Goal: Task Accomplishment & Management: Complete application form

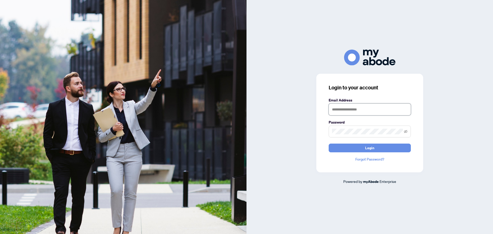
click at [164, 114] on input "text" at bounding box center [370, 109] width 82 height 12
type input "**********"
click at [164, 135] on span at bounding box center [370, 132] width 82 height 12
click at [164, 148] on button "Login" at bounding box center [370, 148] width 82 height 9
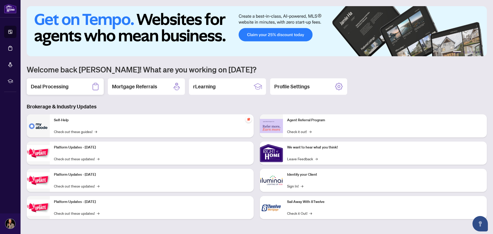
click at [70, 88] on div "Deal Processing" at bounding box center [65, 86] width 77 height 16
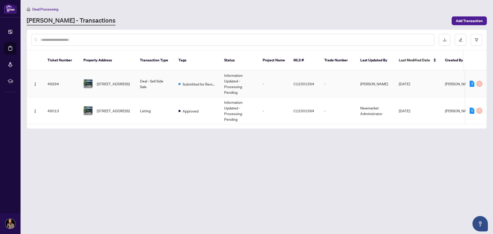
click at [158, 75] on td "Deal - Sell Side Sale" at bounding box center [155, 83] width 39 height 27
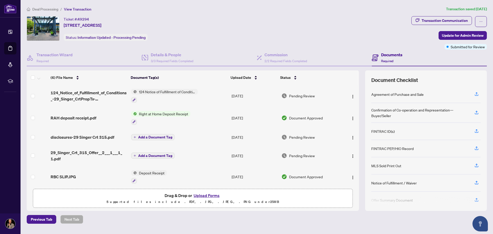
click at [175, 114] on span "Right at Home Deposit Receipt" at bounding box center [163, 114] width 53 height 6
click at [181, 140] on span "Right at Home Deposit Receipt" at bounding box center [162, 139] width 53 height 6
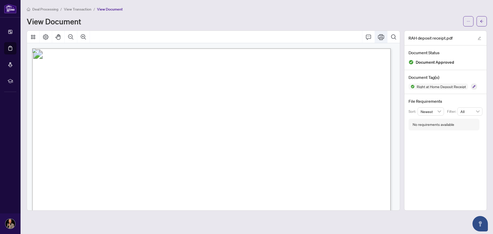
click at [383, 37] on icon "Print" at bounding box center [381, 37] width 6 height 6
click at [480, 21] on icon "arrow-left" at bounding box center [482, 22] width 4 height 4
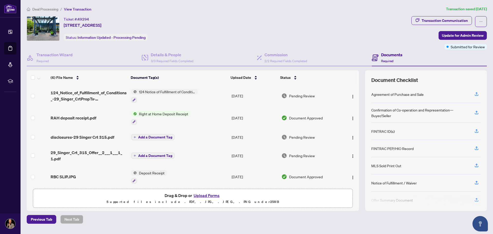
click at [178, 195] on span "Drag & Drop or Upload Forms" at bounding box center [193, 195] width 56 height 7
click at [203, 195] on button "Upload Forms" at bounding box center [206, 195] width 29 height 7
click at [205, 197] on button "Upload Forms" at bounding box center [206, 195] width 29 height 7
click at [192, 198] on span "Drag & Drop or Upload Forms" at bounding box center [193, 195] width 56 height 7
click at [199, 194] on button "Upload Forms" at bounding box center [206, 195] width 29 height 7
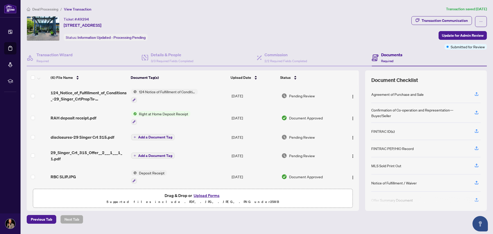
click at [200, 195] on button "Upload Forms" at bounding box center [206, 195] width 29 height 7
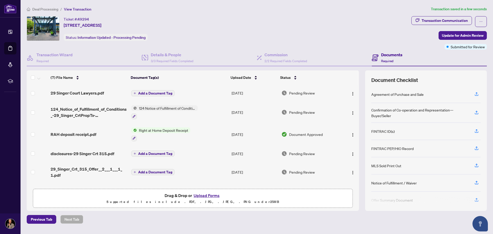
click at [170, 92] on span "Add a Document Tag" at bounding box center [155, 93] width 34 height 4
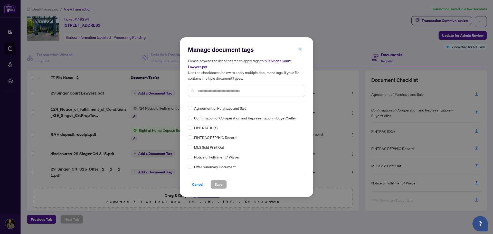
click at [202, 89] on input "text" at bounding box center [248, 91] width 103 height 6
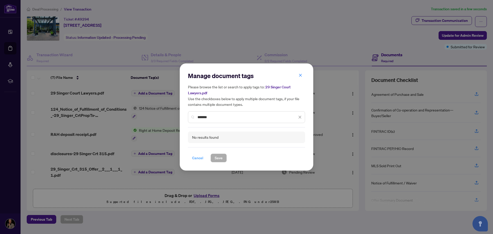
type input "*******"
click at [201, 158] on span "Cancel" at bounding box center [197, 158] width 11 height 8
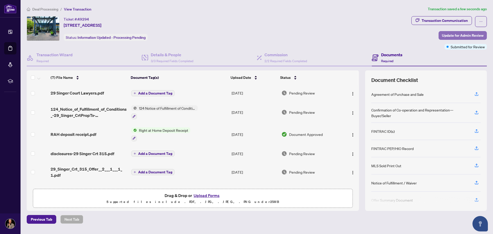
click at [443, 34] on span "Update for Admin Review" at bounding box center [463, 35] width 42 height 8
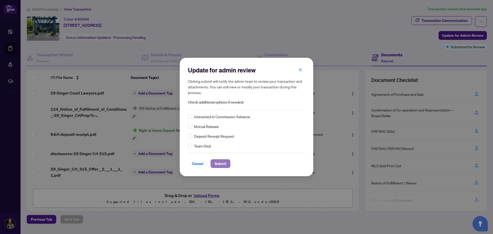
click at [221, 163] on span "Submit" at bounding box center [221, 163] width 12 height 8
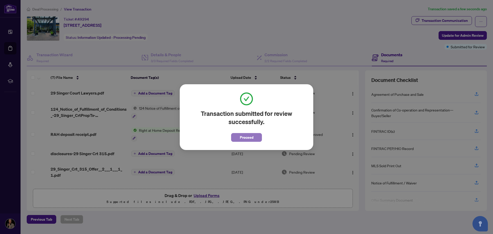
click at [248, 138] on span "Proceed" at bounding box center [247, 137] width 14 height 8
